Goal: Task Accomplishment & Management: Complete application form

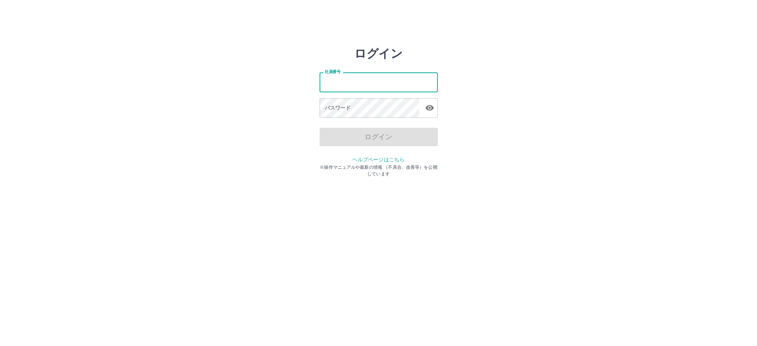
drag, startPoint x: 385, startPoint y: 86, endPoint x: 385, endPoint y: 91, distance: 4.4
click at [385, 86] on input "社員番号" at bounding box center [378, 82] width 118 height 20
type input "*******"
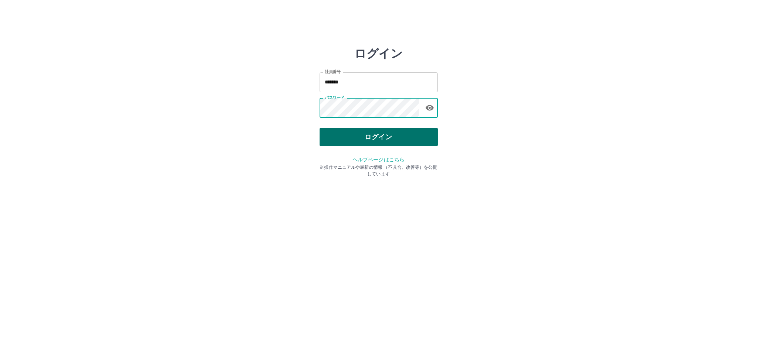
click at [383, 130] on button "ログイン" at bounding box center [378, 137] width 118 height 18
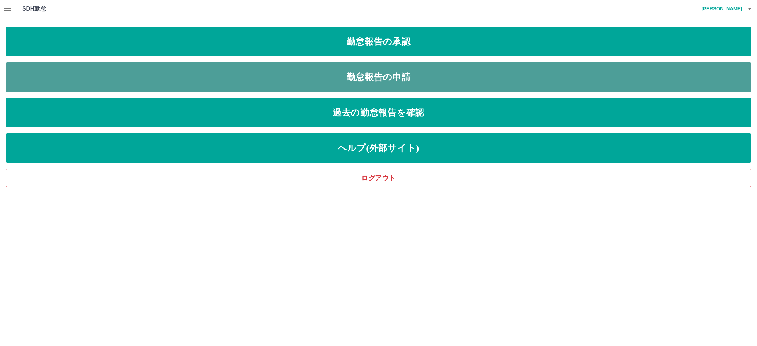
click at [348, 73] on link "勤怠報告の申請" at bounding box center [378, 77] width 745 height 30
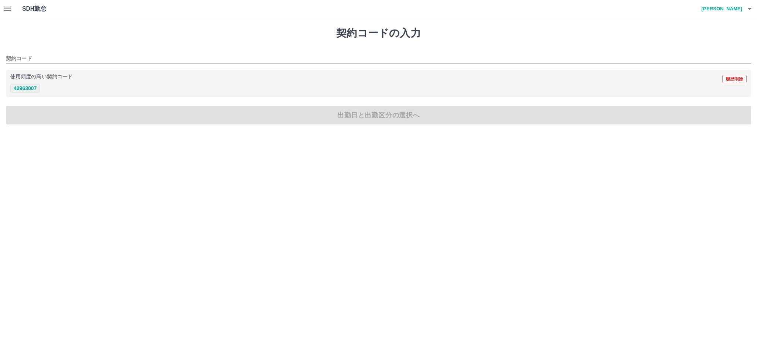
click at [30, 88] on button "42963007" at bounding box center [25, 88] width 30 height 9
type input "********"
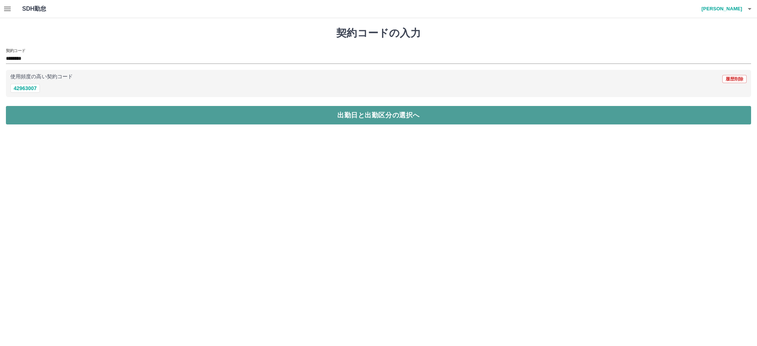
click at [171, 109] on button "出勤日と出勤区分の選択へ" at bounding box center [378, 115] width 745 height 18
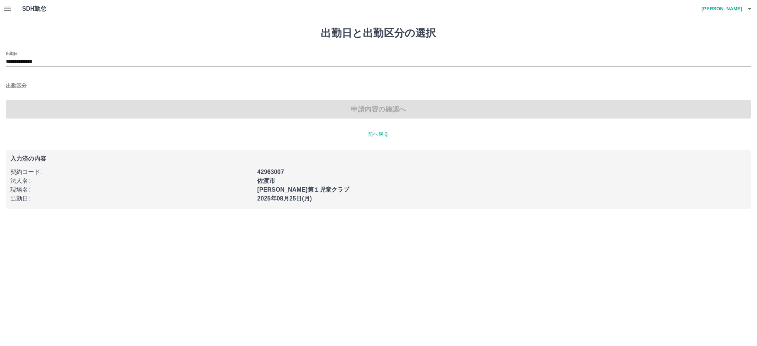
click at [18, 82] on input "出勤区分" at bounding box center [378, 86] width 745 height 9
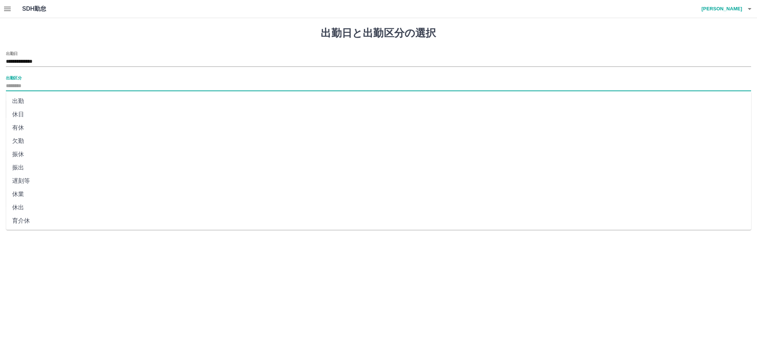
click at [21, 98] on li "出勤" at bounding box center [378, 101] width 745 height 13
type input "**"
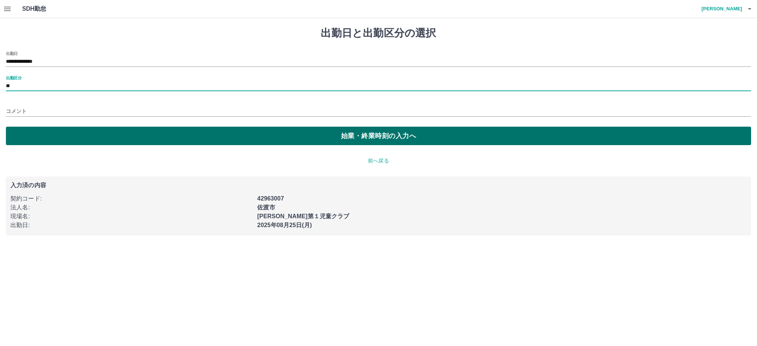
drag, startPoint x: 106, startPoint y: 137, endPoint x: 98, endPoint y: 136, distance: 8.0
click at [106, 137] on button "始業・終業時刻の入力へ" at bounding box center [378, 136] width 745 height 18
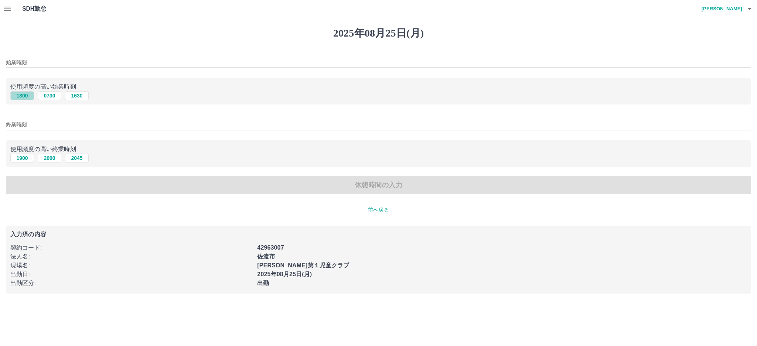
click at [25, 95] on button "1300" at bounding box center [22, 95] width 24 height 9
type input "****"
click at [15, 161] on button "1900" at bounding box center [22, 158] width 24 height 9
type input "****"
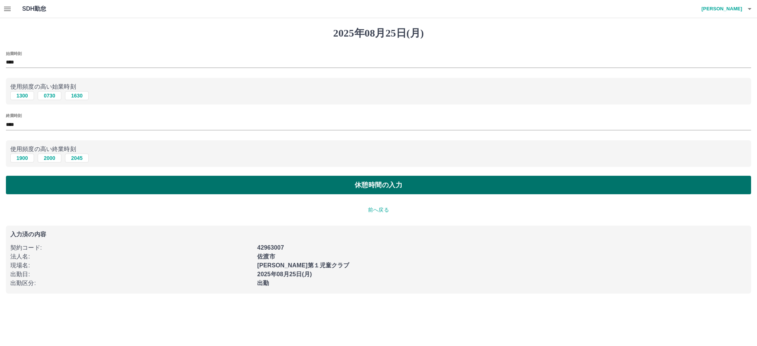
click at [227, 183] on button "休憩時間の入力" at bounding box center [378, 185] width 745 height 18
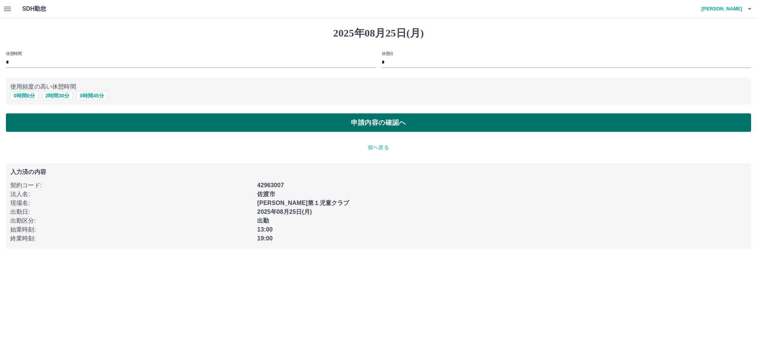
click at [286, 129] on button "申請内容の確認へ" at bounding box center [378, 122] width 745 height 18
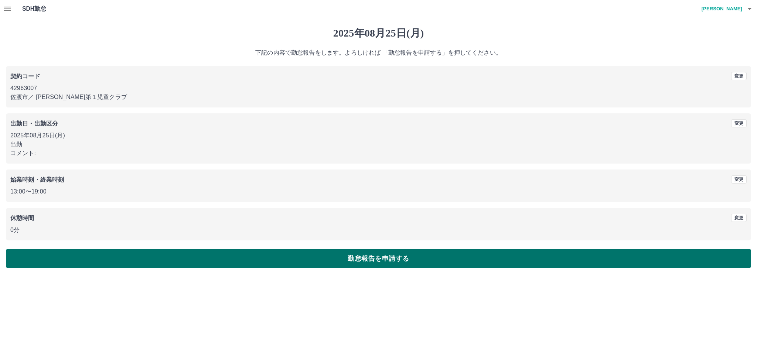
click at [343, 260] on button "勤怠報告を申請する" at bounding box center [378, 258] width 745 height 18
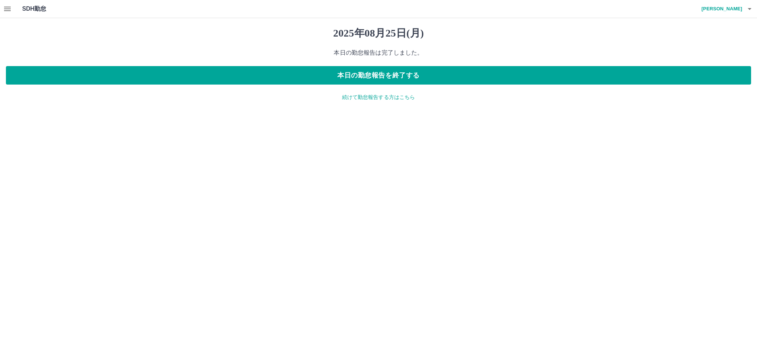
click at [7, 11] on icon "button" at bounding box center [7, 8] width 9 height 9
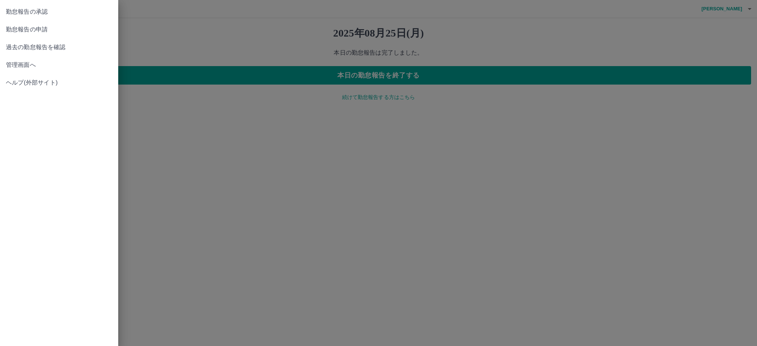
click at [26, 61] on span "管理画面へ" at bounding box center [59, 65] width 106 height 9
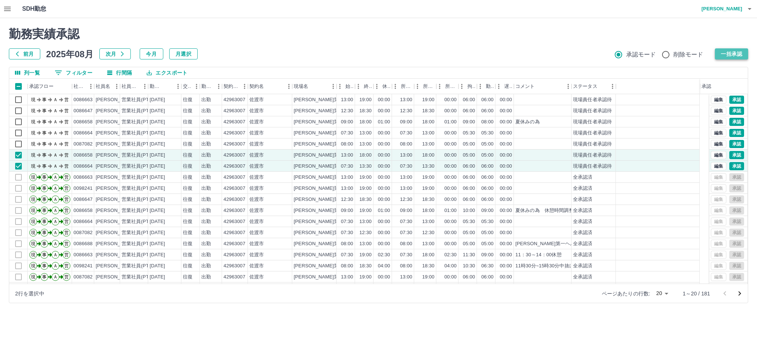
click at [735, 56] on button "一括承認" at bounding box center [731, 53] width 33 height 11
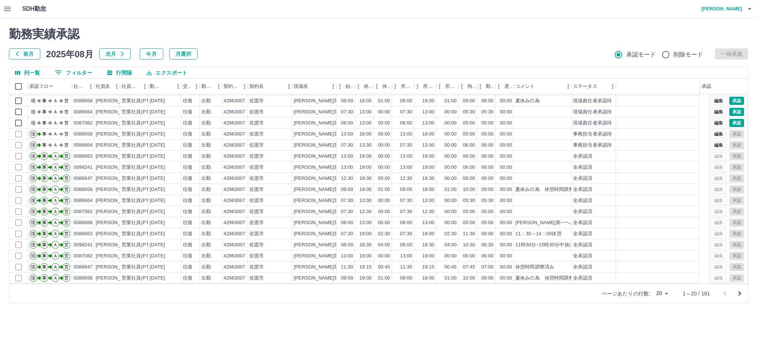
scroll to position [32, 0]
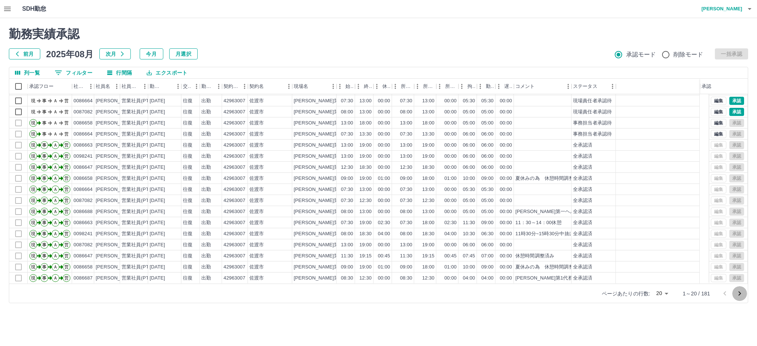
click at [739, 291] on icon "次のページへ" at bounding box center [739, 293] width 9 height 9
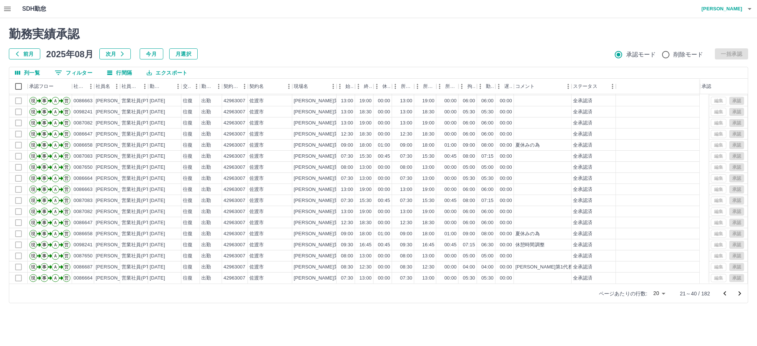
click at [739, 292] on icon "次のページへ" at bounding box center [739, 293] width 3 height 4
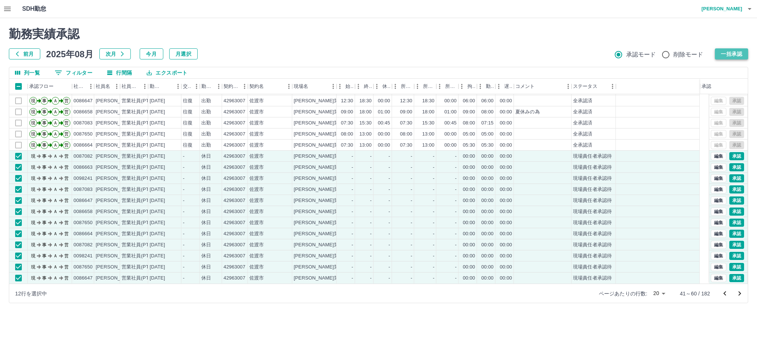
click at [740, 50] on button "一括承認" at bounding box center [731, 53] width 33 height 11
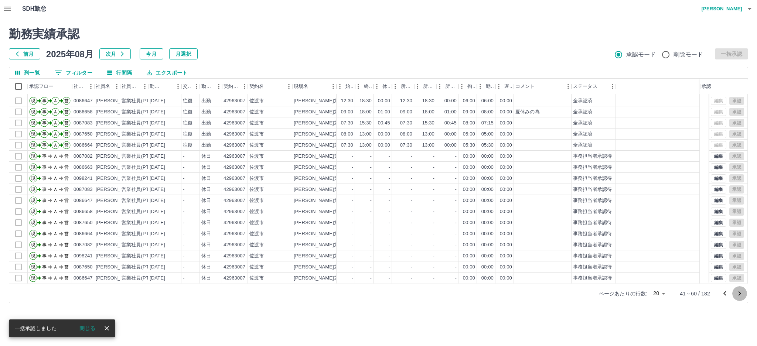
click at [738, 295] on icon "次のページへ" at bounding box center [739, 293] width 9 height 9
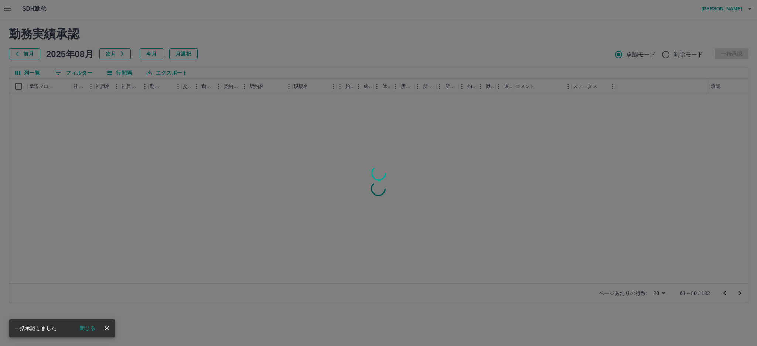
scroll to position [0, 0]
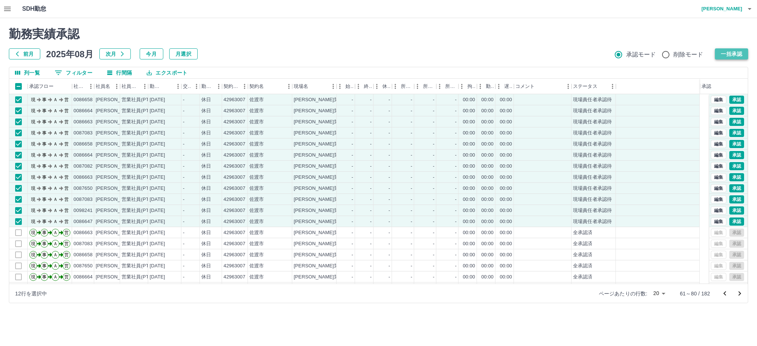
click at [730, 50] on button "一括承認" at bounding box center [731, 53] width 33 height 11
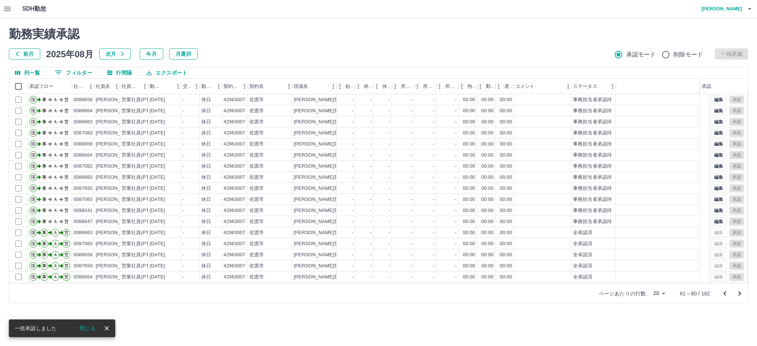
scroll to position [32, 0]
click at [740, 294] on icon "次のページへ" at bounding box center [739, 293] width 9 height 9
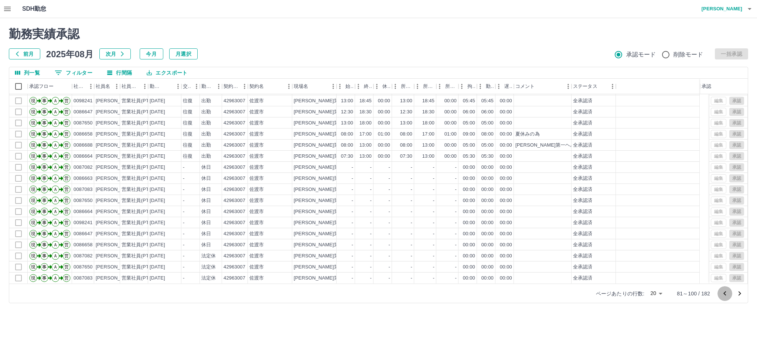
click at [720, 295] on icon "前のページへ" at bounding box center [724, 293] width 9 height 9
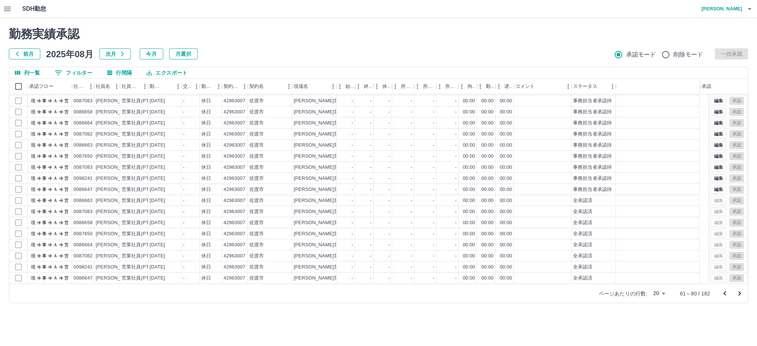
scroll to position [0, 0]
click at [720, 295] on icon "前のページへ" at bounding box center [724, 293] width 9 height 9
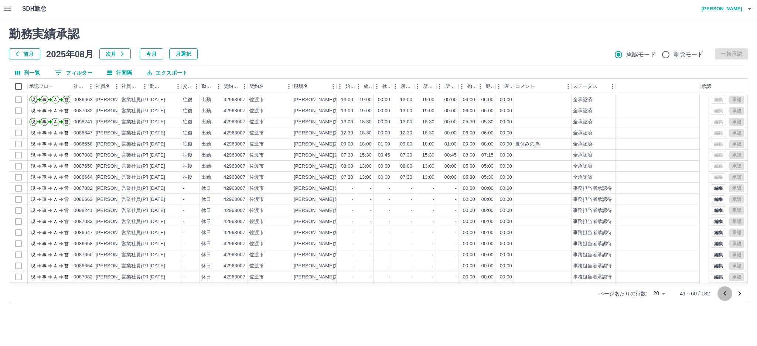
click at [720, 295] on icon "前のページへ" at bounding box center [724, 293] width 9 height 9
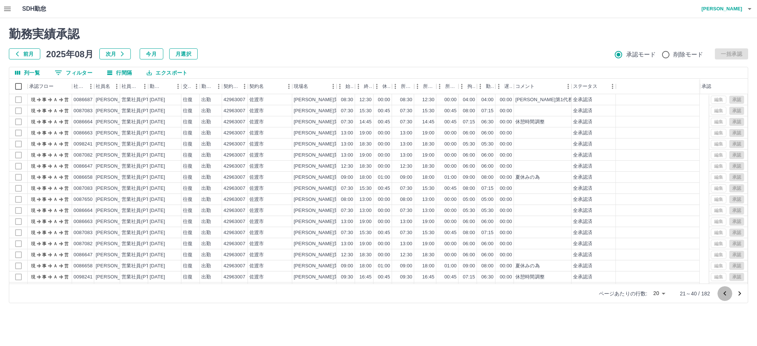
click at [720, 295] on icon "前のページへ" at bounding box center [724, 293] width 9 height 9
